Goal: Task Accomplishment & Management: Complete application form

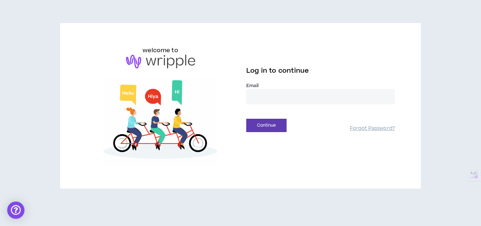
type input "**********"
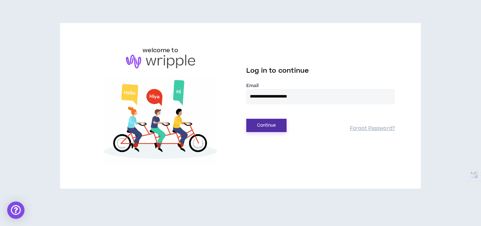
click at [260, 126] on button "Continue" at bounding box center [266, 125] width 40 height 13
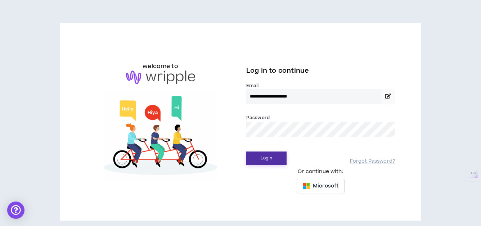
click at [269, 157] on button "Login" at bounding box center [266, 158] width 40 height 13
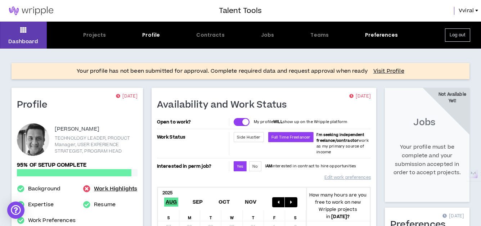
click at [104, 188] on link "Work Highlights" at bounding box center [115, 189] width 43 height 9
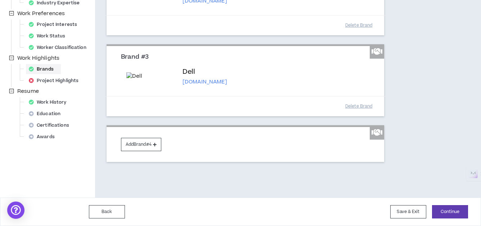
scroll to position [268, 0]
click at [445, 210] on button "Continue" at bounding box center [450, 211] width 36 height 13
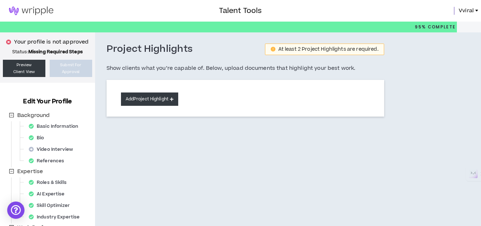
click at [144, 98] on button "Add Project Highlight" at bounding box center [149, 99] width 57 height 13
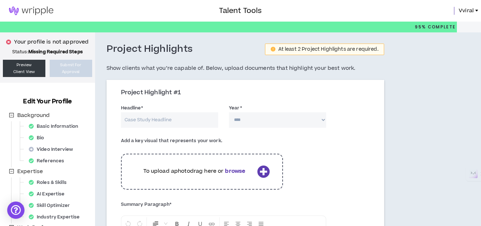
click at [170, 119] on input "Headline *" at bounding box center [169, 119] width 97 height 15
click at [319, 149] on div "Add a key visual that represents your work. To upload a photo drag here or brow…" at bounding box center [246, 166] width 260 height 66
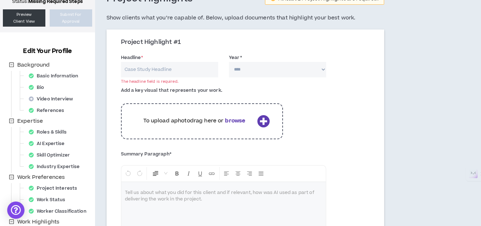
scroll to position [50, 0]
click at [264, 121] on icon at bounding box center [263, 121] width 13 height 13
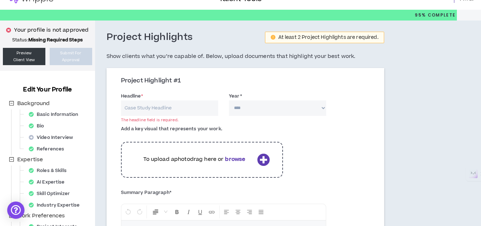
scroll to position [13, 0]
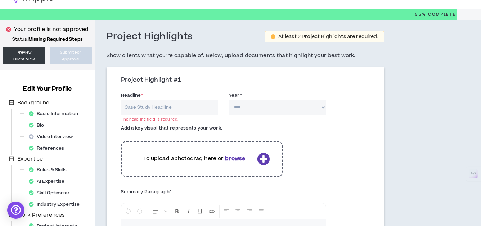
click at [262, 159] on icon at bounding box center [263, 159] width 13 height 13
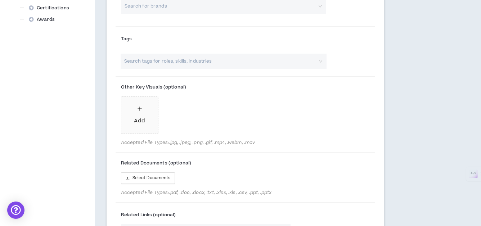
scroll to position [371, 0]
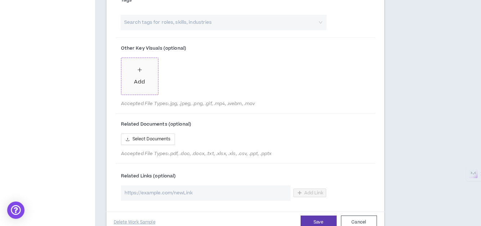
click at [143, 73] on div "Add" at bounding box center [139, 77] width 11 height 20
click at [270, 153] on span "Accepted File Types: .pdf, .doc, .docx, .txt, .xlsx, .xls, .csv, .ppt, .pptx" at bounding box center [224, 154] width 206 height 6
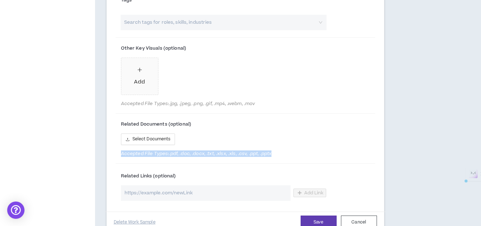
click at [270, 153] on span "Accepted File Types: .pdf, .doc, .docx, .txt, .xlsx, .xls, .csv, .ppt, .pptx" at bounding box center [224, 154] width 206 height 6
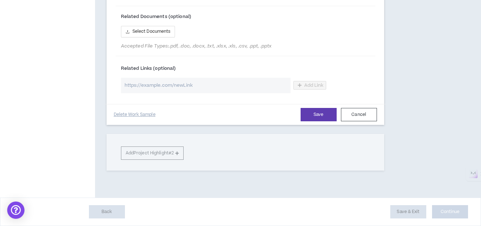
scroll to position [0, 0]
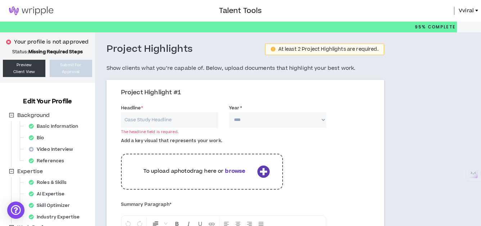
click at [155, 118] on input "Headline *" at bounding box center [169, 119] width 97 height 15
paste input "Driving Global Sales Excellence Through Centralized Quality Intelligence"
type input "Driving Global Sales Excellence Through Centralized Quality Intelligence"
click at [268, 121] on select "**** **** **** **** **** **** **** **** **** **** **** **** **** **** **** ****…" at bounding box center [277, 119] width 97 height 15
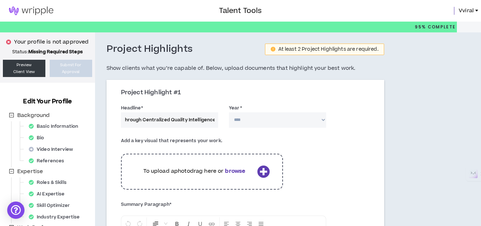
scroll to position [0, 0]
select select "****"
click at [229, 112] on select "**** **** **** **** **** **** **** **** **** **** **** **** **** **** **** ****…" at bounding box center [277, 119] width 97 height 15
click at [300, 151] on div "Add a key visual that represents your work. To upload a photo drag here or brow…" at bounding box center [246, 166] width 260 height 66
click at [262, 171] on icon at bounding box center [263, 171] width 13 height 13
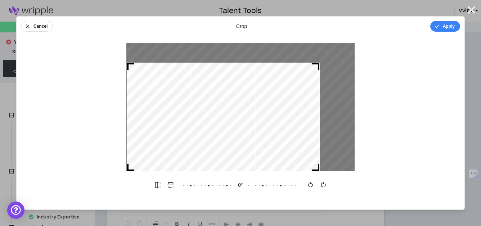
drag, startPoint x: 352, startPoint y: 45, endPoint x: 347, endPoint y: 66, distance: 21.8
click at [347, 66] on div at bounding box center [240, 107] width 228 height 128
drag, startPoint x: 232, startPoint y: 97, endPoint x: 194, endPoint y: 101, distance: 37.4
click at [194, 101] on div at bounding box center [222, 117] width 193 height 109
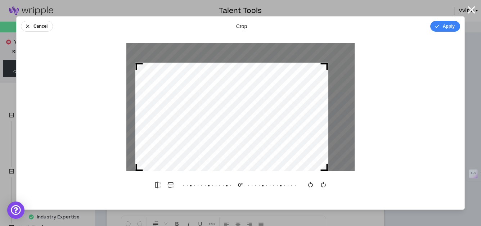
drag, startPoint x: 192, startPoint y: 105, endPoint x: 201, endPoint y: 106, distance: 9.1
click at [201, 106] on div at bounding box center [231, 117] width 193 height 109
drag, startPoint x: 325, startPoint y: 165, endPoint x: 346, endPoint y: 139, distance: 33.3
click at [346, 139] on div at bounding box center [240, 107] width 228 height 128
click at [31, 27] on button "Cancel" at bounding box center [37, 26] width 32 height 11
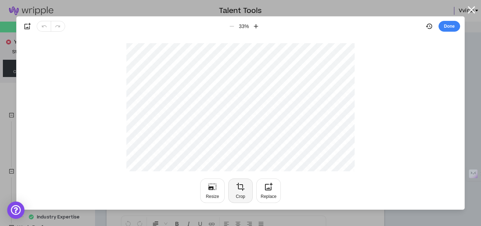
click at [242, 193] on button "Crop" at bounding box center [240, 191] width 24 height 24
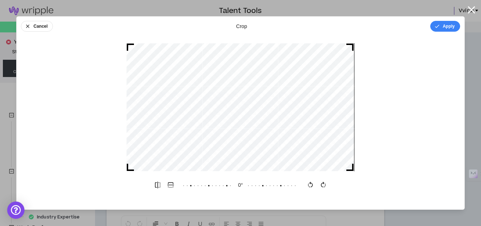
drag, startPoint x: 131, startPoint y: 43, endPoint x: 128, endPoint y: 62, distance: 19.3
click at [128, 62] on div at bounding box center [240, 107] width 228 height 128
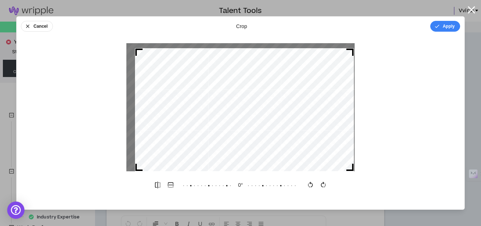
drag, startPoint x: 127, startPoint y: 44, endPoint x: 121, endPoint y: 53, distance: 11.3
click at [121, 53] on div at bounding box center [241, 107] width 448 height 128
click at [40, 27] on button "Cancel" at bounding box center [37, 26] width 32 height 11
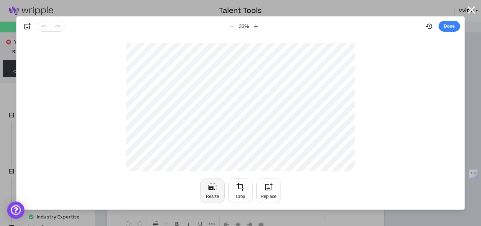
click at [215, 190] on icon "button" at bounding box center [212, 187] width 9 height 9
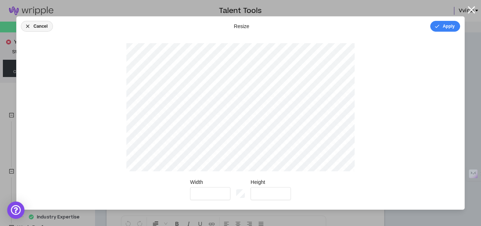
click at [42, 22] on button "Cancel" at bounding box center [37, 26] width 32 height 11
type input "*"
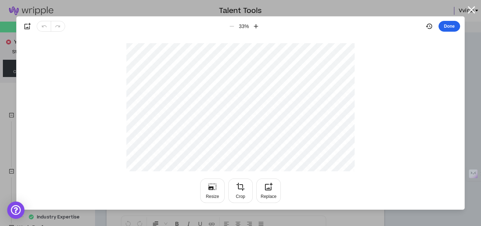
click at [453, 27] on button "Done" at bounding box center [450, 26] width 22 height 11
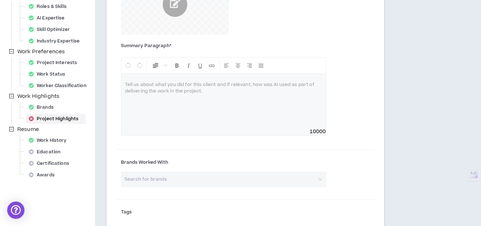
scroll to position [177, 0]
click at [175, 99] on div "To enrich screen reader interactions, please activate Accessibility in Grammarl…" at bounding box center [223, 100] width 205 height 54
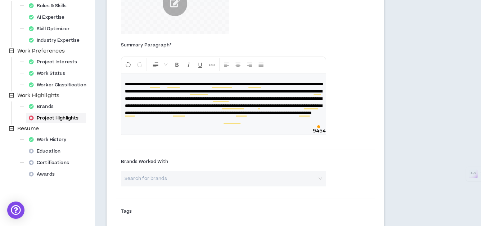
click at [207, 117] on p "**********" at bounding box center [224, 99] width 198 height 36
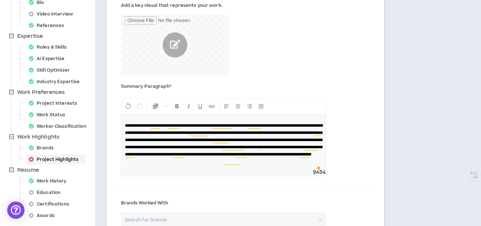
scroll to position [139, 0]
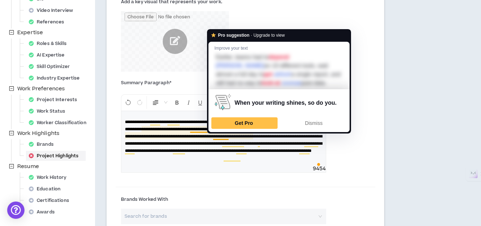
click at [196, 146] on span "**********" at bounding box center [224, 136] width 198 height 33
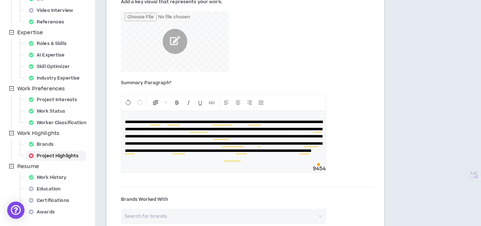
click at [166, 140] on span "**********" at bounding box center [224, 136] width 198 height 33
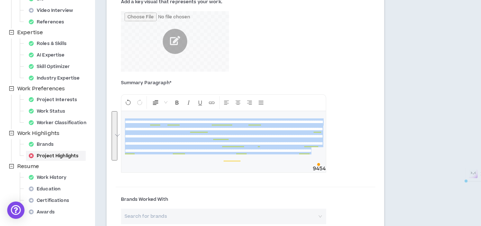
copy span "**********"
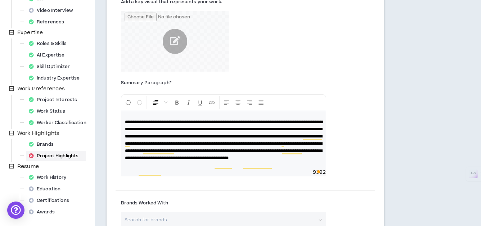
click at [162, 136] on span "**********" at bounding box center [224, 140] width 198 height 40
click at [142, 152] on span "**********" at bounding box center [224, 140] width 198 height 40
click at [211, 169] on div "**********" at bounding box center [223, 140] width 205 height 58
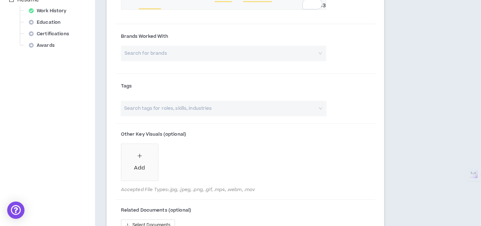
scroll to position [314, 0]
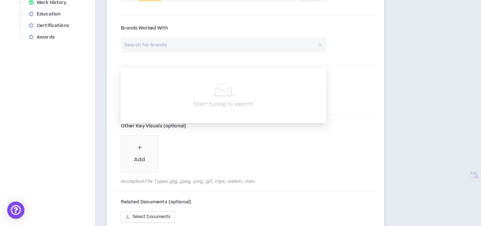
click at [184, 53] on input "search" at bounding box center [221, 44] width 193 height 15
type input "Dell CSG business"
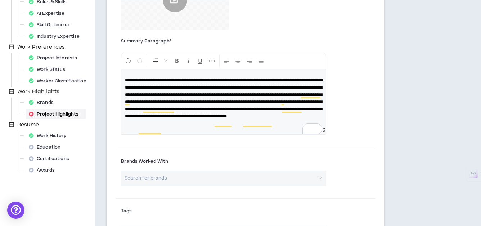
scroll to position [0, 0]
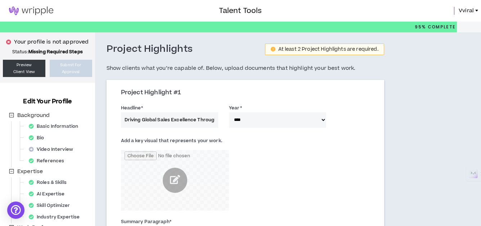
click at [154, 121] on input "Driving Global Sales Excellence Through Centralized Quality Intelligence" at bounding box center [169, 119] width 97 height 15
paste input "Transforming Sales Reporting with AI-Driven Accuracy"
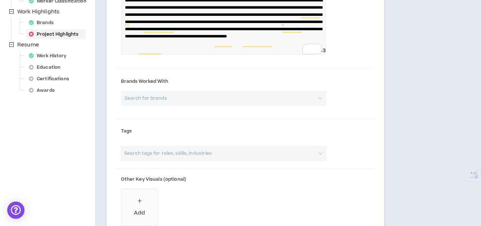
scroll to position [261, 0]
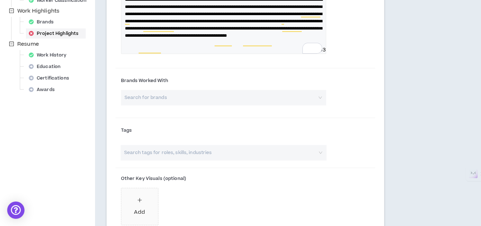
type input "Transforming Sales Reporting with AI-Driven Accuracy"
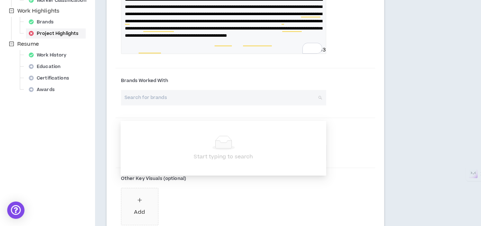
scroll to position [0, 0]
click at [191, 106] on input "search" at bounding box center [221, 97] width 193 height 15
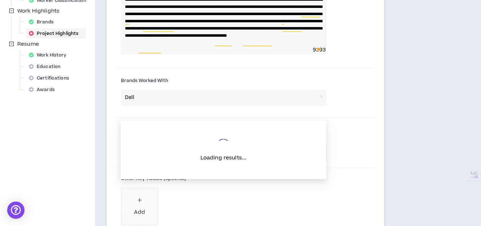
type input "Dell"
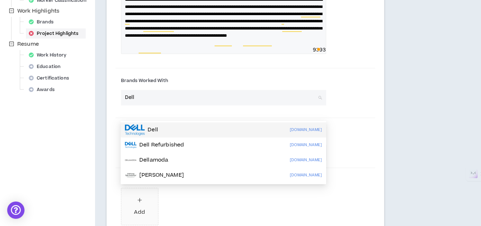
click at [188, 128] on div "Dell [DOMAIN_NAME]" at bounding box center [223, 130] width 197 height 12
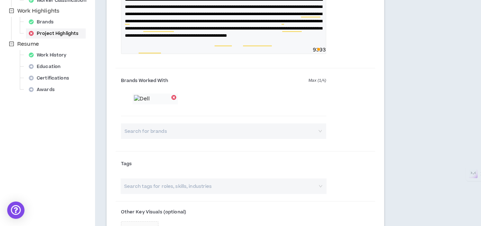
click at [131, 194] on input "search" at bounding box center [220, 186] width 194 height 15
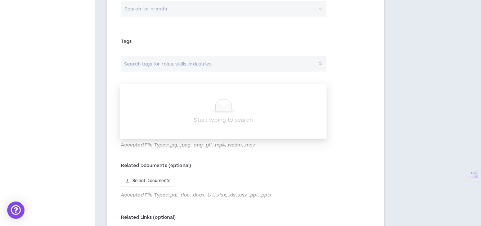
scroll to position [385, 0]
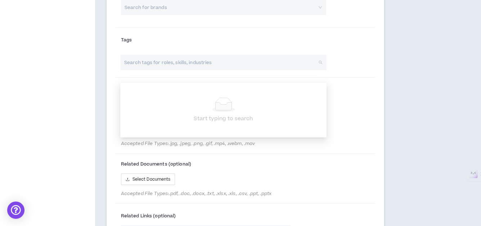
paste input "Sales Data Data Accuracy AI in Reporting Data Quality Management Business Intel…"
type input "Sales Data Data Accuracy AI in Reporting Data Quality Management Business Intel…"
paste input "Sales Data Data Accuracy"
type input "Sales Data Data Accuracy"
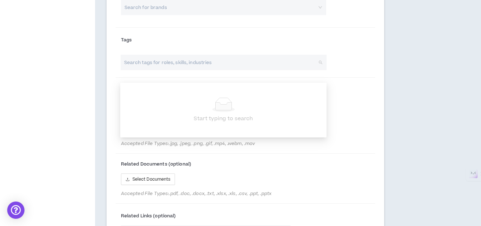
paste input "AI in Reporting"
type input "AI in Reporting"
paste input "UX Leadership"
click at [161, 70] on input "UX Leadership" at bounding box center [220, 62] width 194 height 15
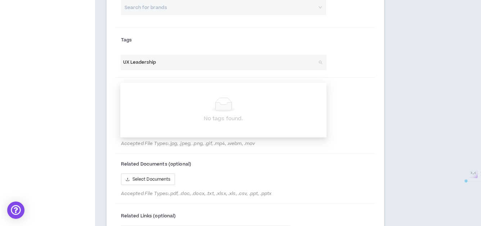
click at [161, 70] on input "UX Leadership" at bounding box center [220, 62] width 194 height 15
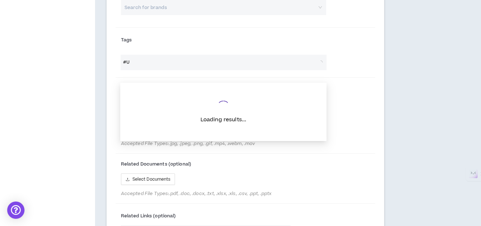
type input "#"
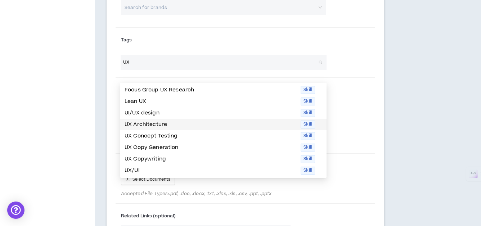
click at [156, 124] on p "UX Architecture" at bounding box center [211, 125] width 172 height 8
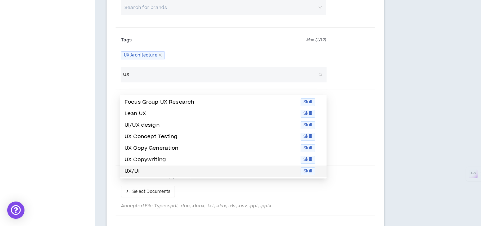
click at [153, 174] on p "UX/Ui" at bounding box center [211, 171] width 172 height 8
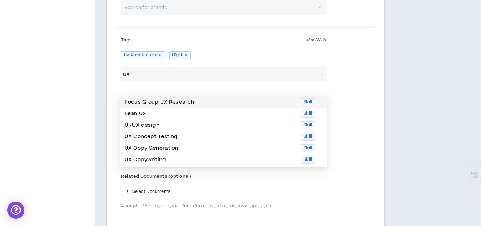
type input "U"
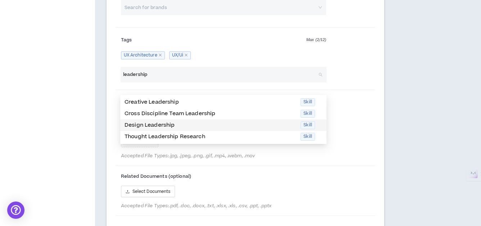
click at [166, 124] on p "Design Leadership" at bounding box center [211, 125] width 172 height 8
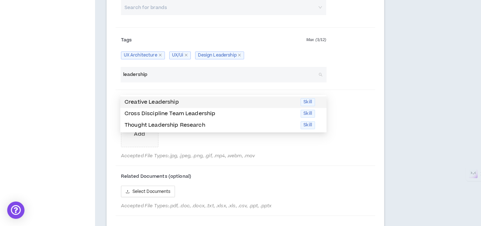
click at [164, 82] on input "leadership" at bounding box center [220, 74] width 194 height 15
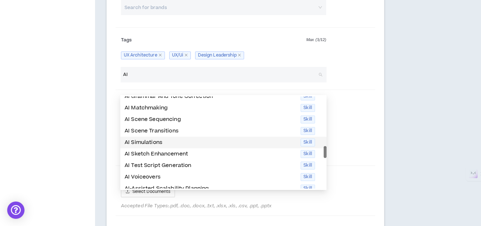
scroll to position [107, 0]
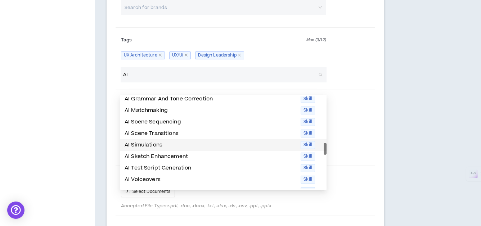
click at [152, 143] on p "AI Simulations" at bounding box center [211, 145] width 172 height 8
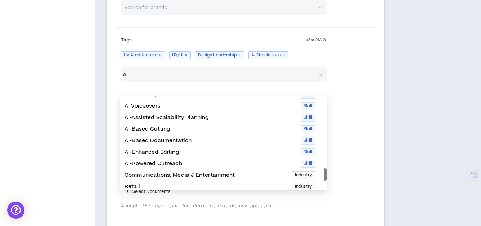
scroll to position [173, 0]
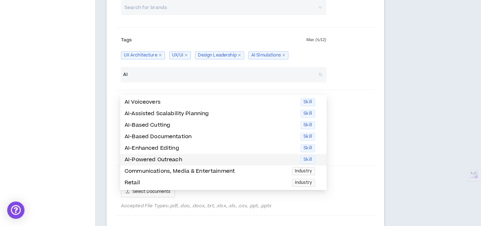
click at [145, 163] on p "AI-Powered Outreach" at bounding box center [211, 160] width 172 height 8
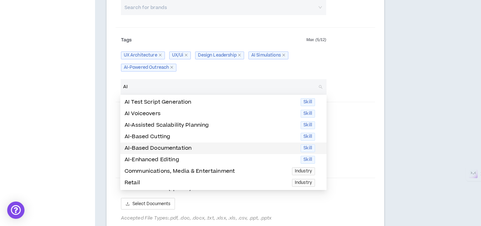
scroll to position [155, 0]
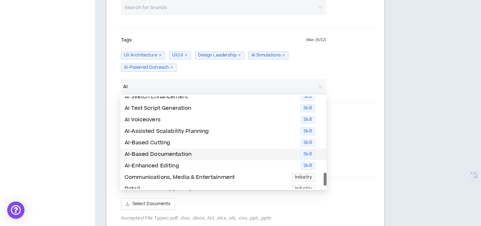
click at [163, 154] on p "AI-Based Documentation" at bounding box center [211, 155] width 172 height 8
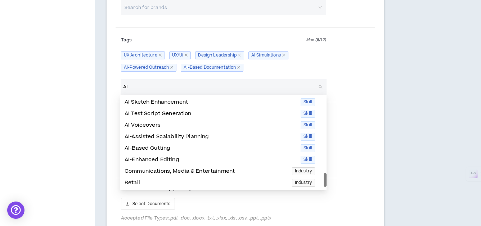
scroll to position [0, 0]
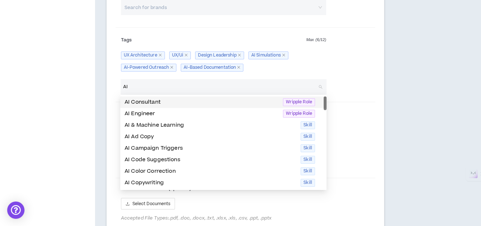
type input "AI"
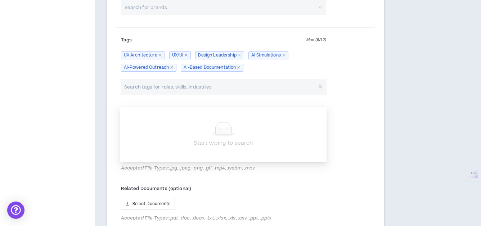
click at [155, 95] on input "search" at bounding box center [220, 86] width 194 height 15
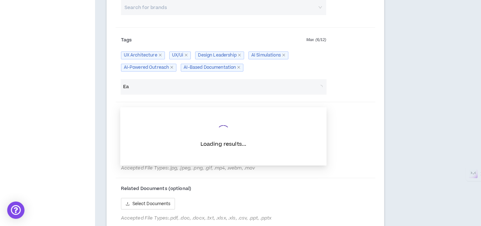
type input "E"
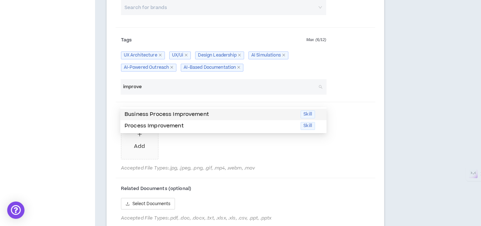
click at [176, 115] on p "Business Process Improvement" at bounding box center [211, 115] width 172 height 8
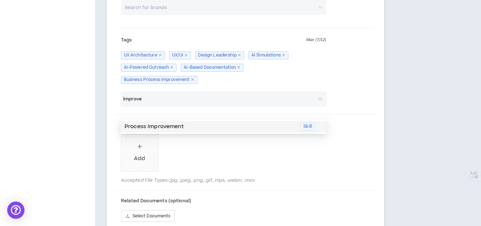
click at [164, 125] on p "Process Improvement" at bounding box center [211, 127] width 172 height 8
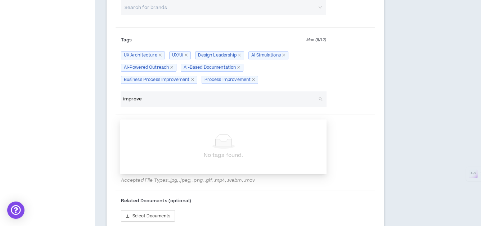
click at [158, 107] on input "improve" at bounding box center [220, 98] width 194 height 15
type input "g"
type input "r"
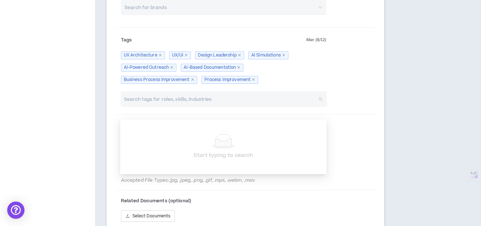
click at [346, 86] on div "Tags Max ( 8 / 12 ) UX Architecture UX/Ui Design Leadership AI Simulations AI-P…" at bounding box center [246, 61] width 260 height 61
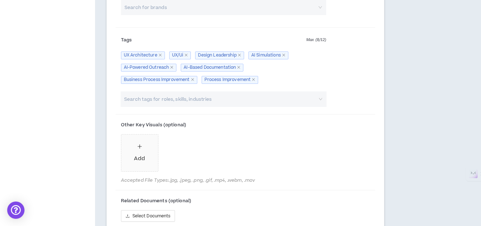
click at [211, 107] on input "search" at bounding box center [220, 98] width 194 height 15
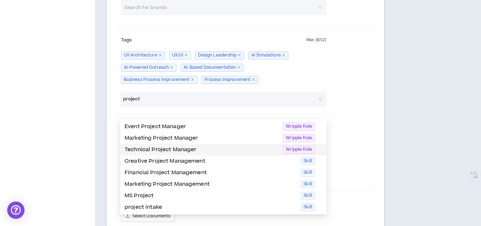
click at [218, 148] on p "Technical Project Manager" at bounding box center [202, 150] width 154 height 8
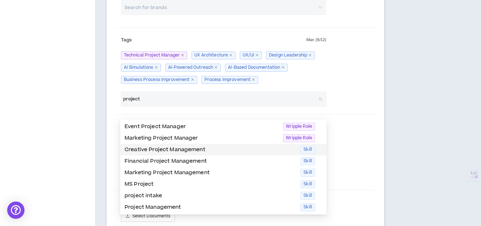
click at [214, 148] on p "Creative Project Management" at bounding box center [211, 150] width 172 height 8
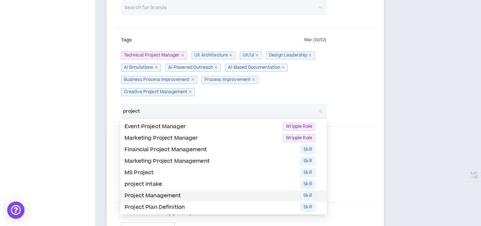
click at [184, 200] on div "Project Management Skill" at bounding box center [223, 196] width 206 height 12
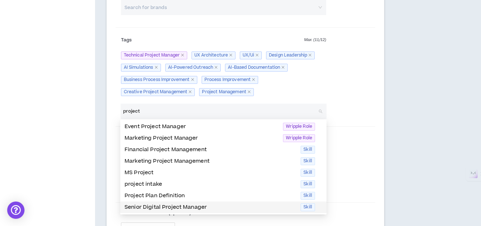
click at [216, 208] on p "Senior Digital Project Manager" at bounding box center [211, 207] width 172 height 8
type input "project"
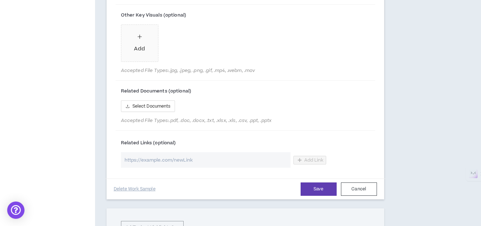
scroll to position [528, 0]
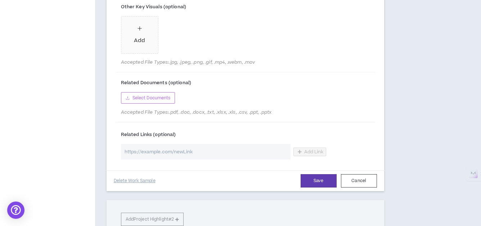
click at [150, 102] on span "Select Documents" at bounding box center [152, 98] width 38 height 7
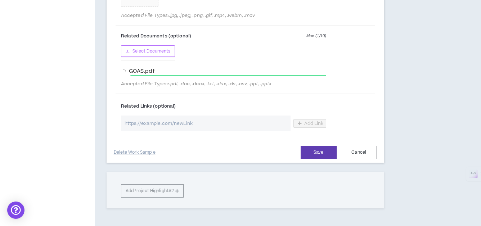
scroll to position [580, 0]
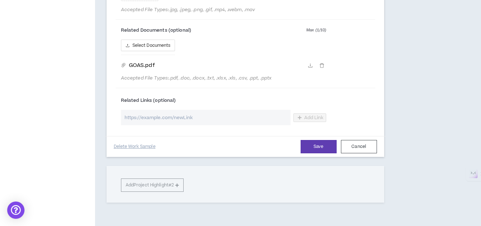
click at [161, 125] on input "url" at bounding box center [206, 117] width 170 height 15
paste input "[URL][DOMAIN_NAME]"
type input "[URL][DOMAIN_NAME]"
click at [308, 121] on span "Add Link" at bounding box center [313, 118] width 19 height 6
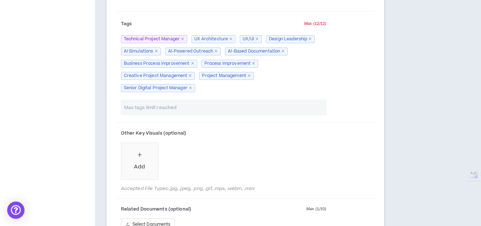
scroll to position [634, 0]
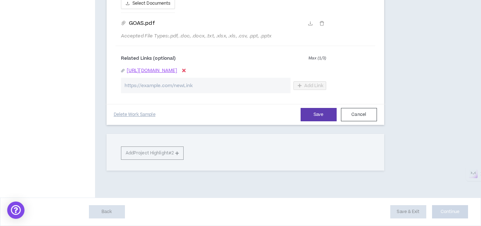
click at [155, 85] on input "url" at bounding box center [206, 85] width 170 height 15
paste input "[URL][DOMAIN_NAME]"
type input "[URL][DOMAIN_NAME]"
click at [308, 85] on span "Add Link" at bounding box center [313, 86] width 19 height 6
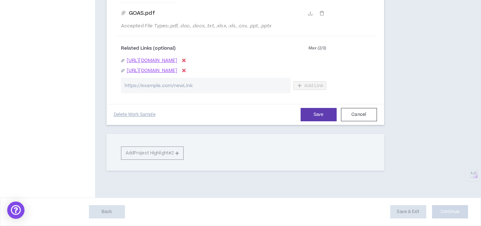
click at [160, 93] on input "url" at bounding box center [206, 85] width 170 height 15
paste input "[URL][DOMAIN_NAME]"
type input "[URL][DOMAIN_NAME]"
click at [313, 89] on span "Add Link" at bounding box center [313, 86] width 19 height 6
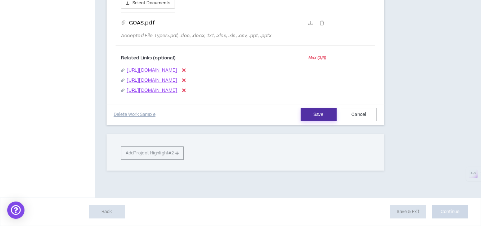
click at [318, 117] on button "Save" at bounding box center [319, 114] width 36 height 13
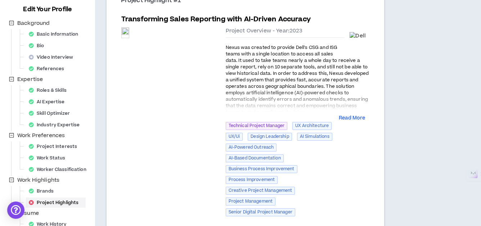
scroll to position [98, 0]
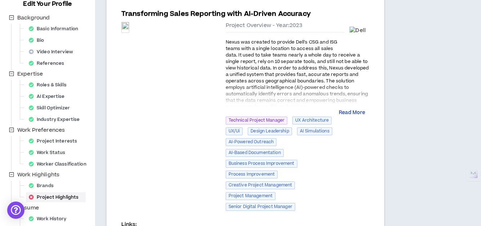
click at [351, 113] on button "Read More" at bounding box center [352, 112] width 26 height 7
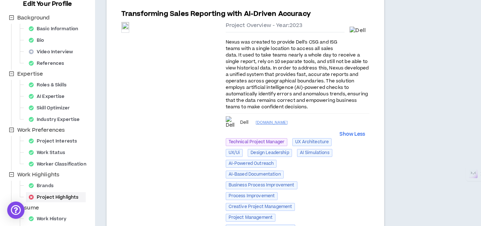
click at [298, 85] on span "Nexus was created to provide Dell's CSG and ISG teams with a single location to…" at bounding box center [297, 74] width 143 height 71
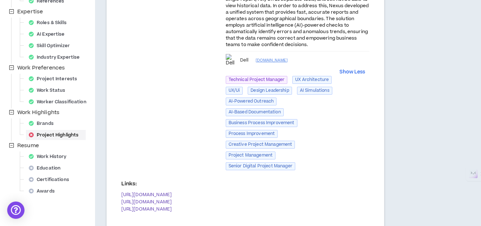
scroll to position [157, 0]
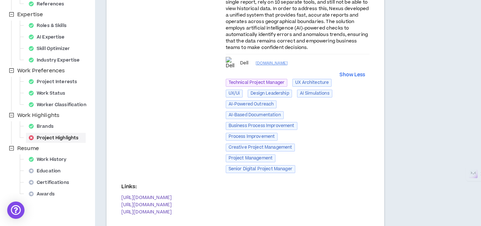
click at [251, 82] on span "Technical Project Manager" at bounding box center [257, 83] width 62 height 8
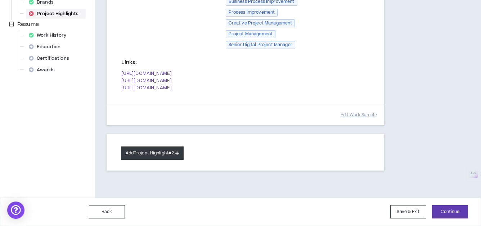
click at [143, 154] on button "Add Project Highlight #2" at bounding box center [152, 153] width 63 height 13
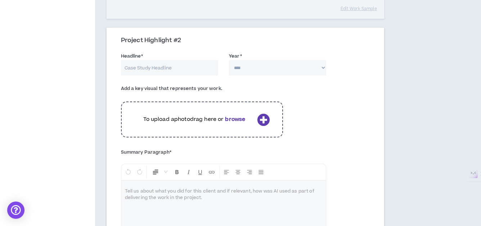
scroll to position [388, 0]
click at [144, 67] on input "Headline *" at bounding box center [169, 66] width 97 height 15
click at [158, 65] on input "AI powered BOT To improve User Experience" at bounding box center [169, 66] width 97 height 15
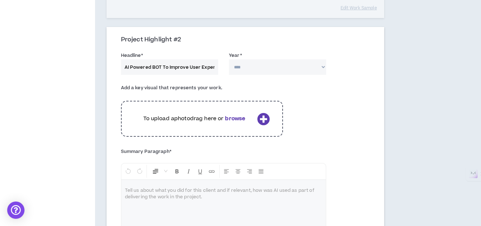
type input "AI Powered BOT To Improve User Experience"
click at [297, 68] on select "**** **** **** **** **** **** **** **** **** **** **** **** **** **** **** ****…" at bounding box center [277, 66] width 97 height 15
select select "****"
click at [229, 59] on select "**** **** **** **** **** **** **** **** **** **** **** **** **** **** **** ****…" at bounding box center [277, 66] width 97 height 15
